Goal: Find specific page/section: Find specific page/section

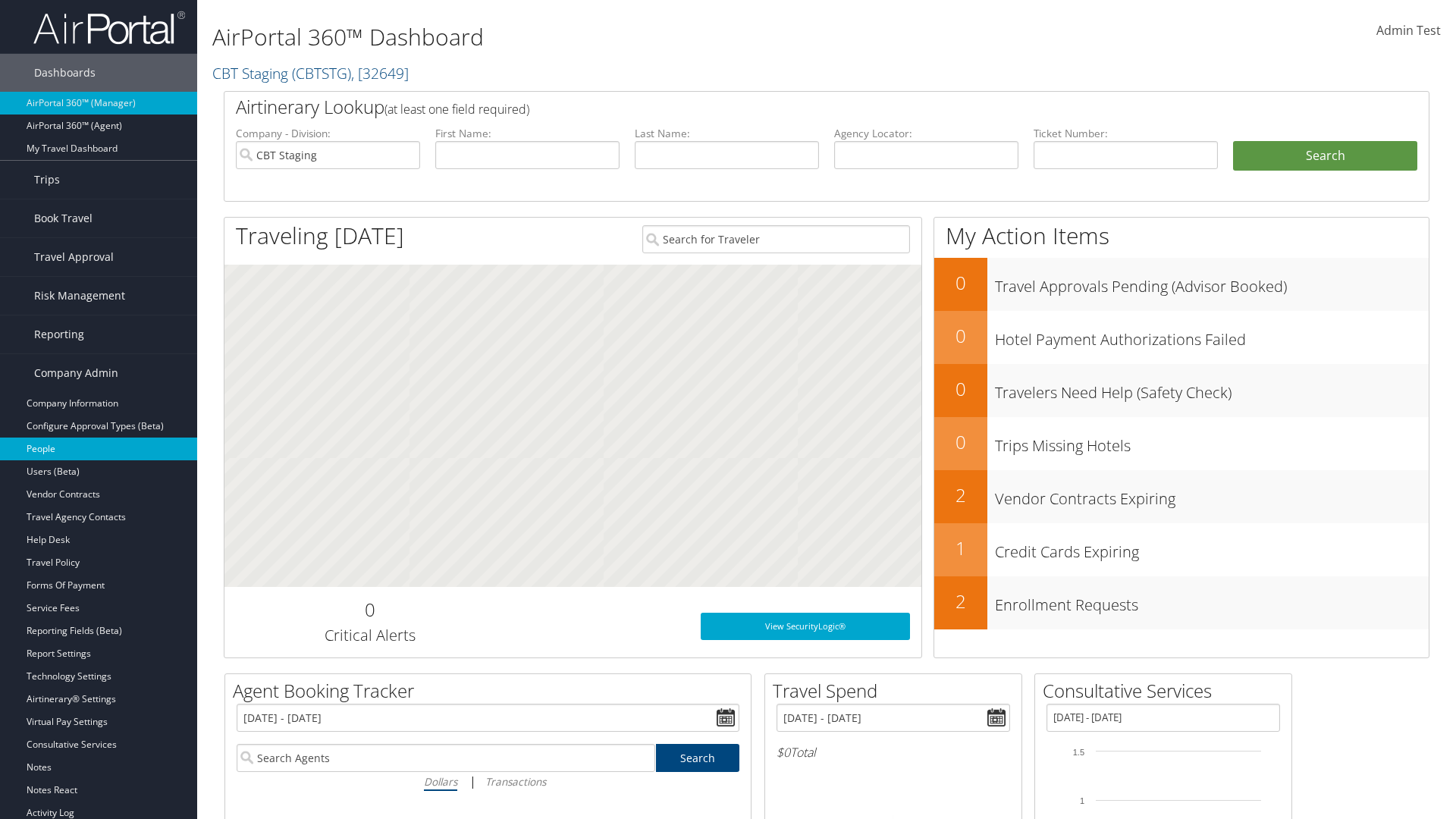
click at [99, 449] on link "People" at bounding box center [99, 449] width 197 height 23
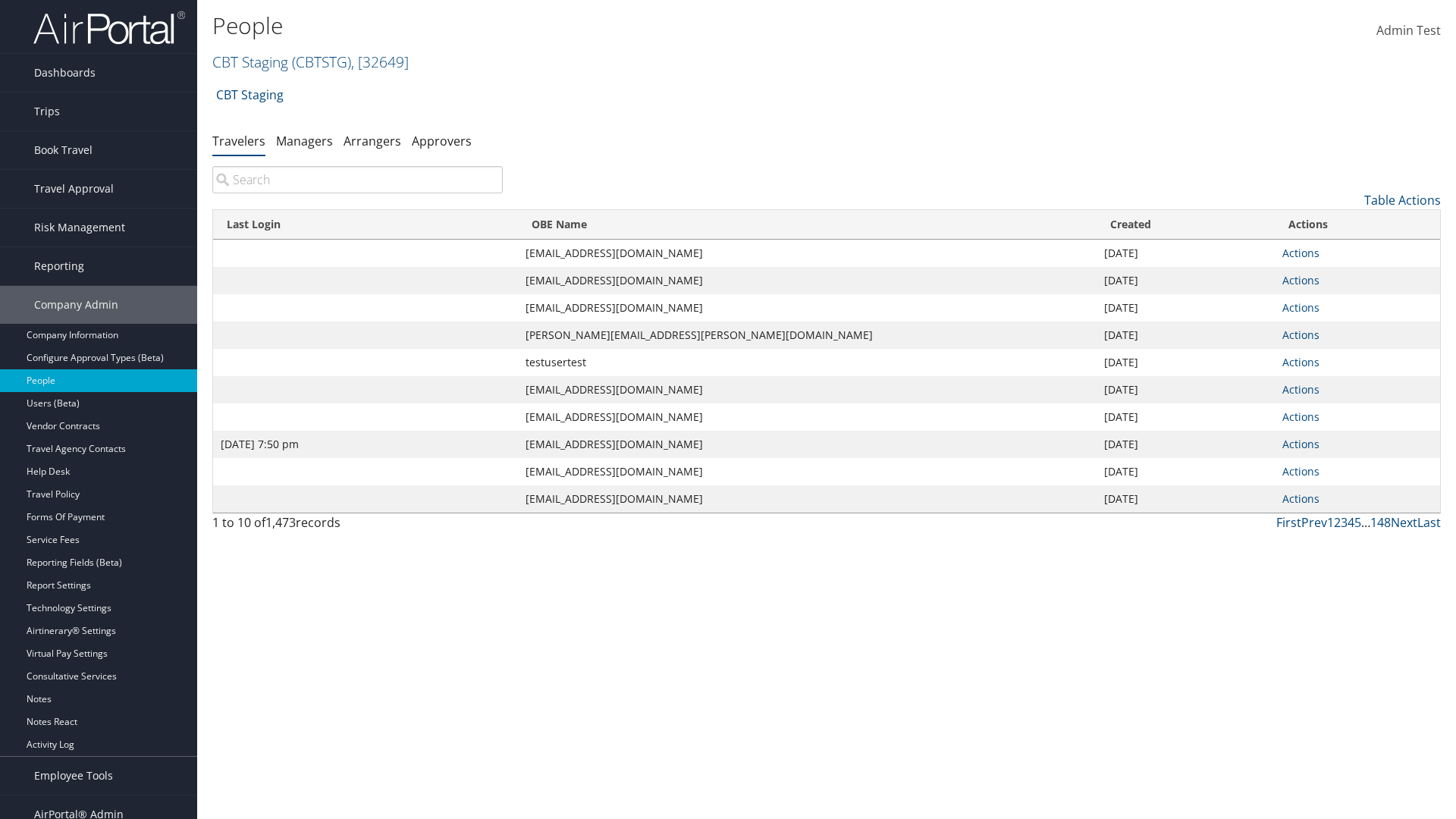
click at [357, 180] on input "search" at bounding box center [358, 180] width 291 height 27
type input "Jan 9, 2024 7:50 pm"
